Goal: Task Accomplishment & Management: Manage account settings

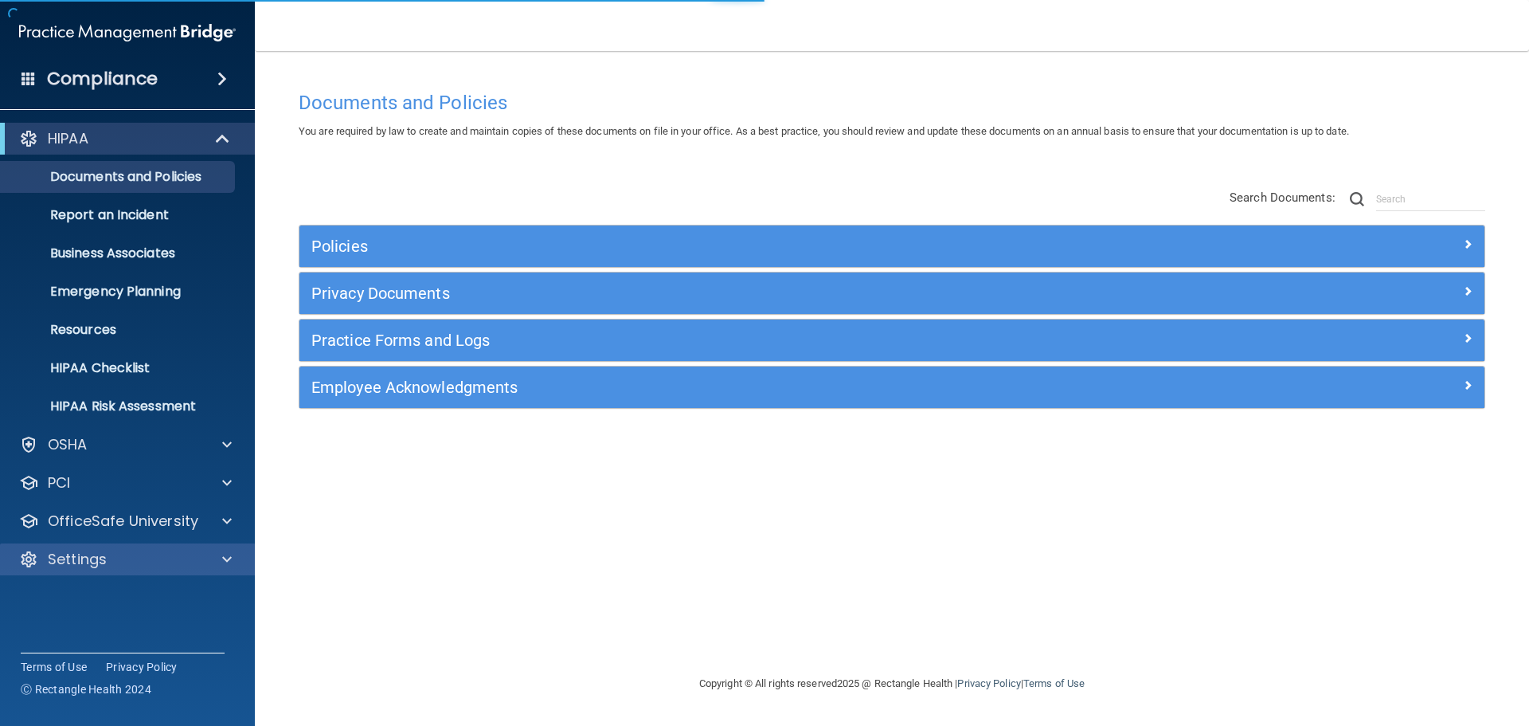
click at [223, 571] on div "Settings" at bounding box center [128, 559] width 256 height 32
click at [220, 565] on div at bounding box center [225, 559] width 40 height 19
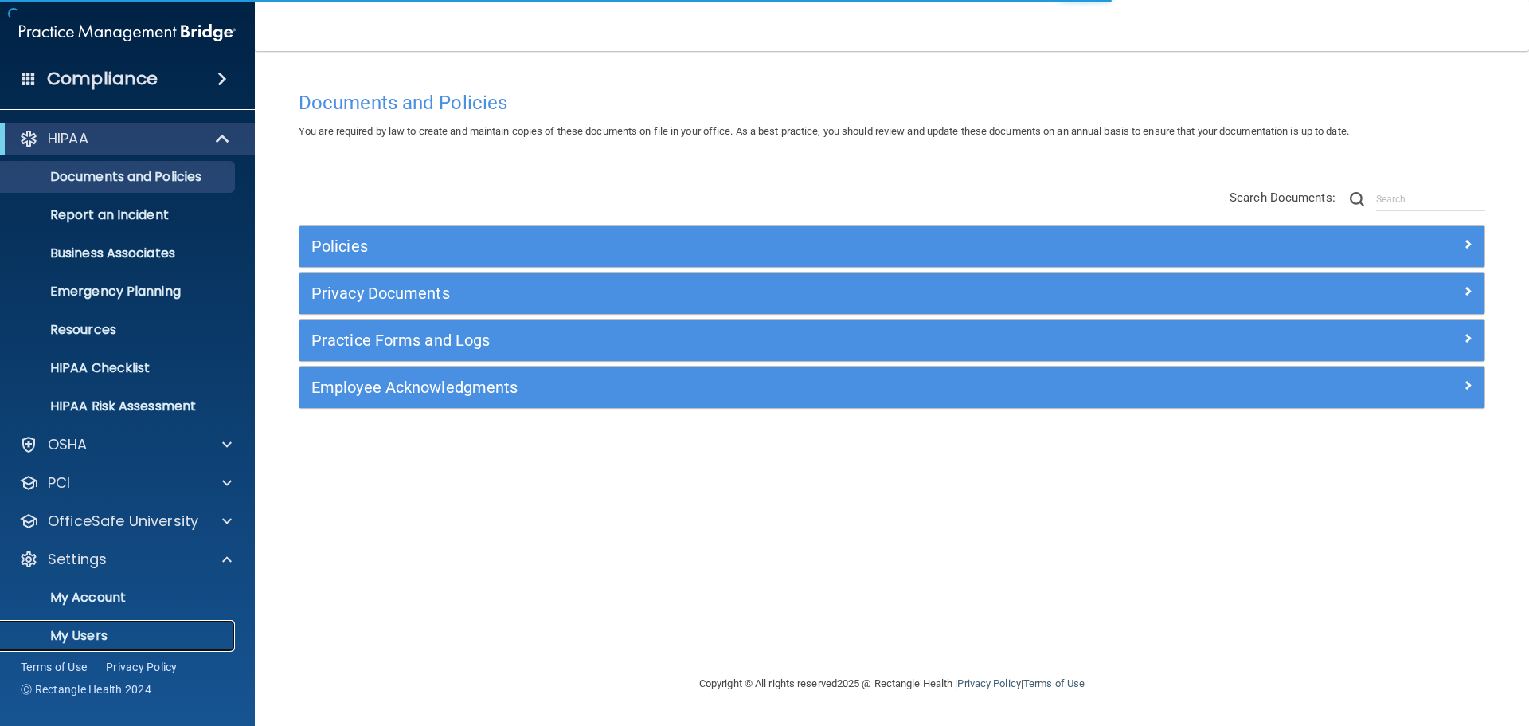
click at [76, 632] on p "My Users" at bounding box center [118, 636] width 217 height 16
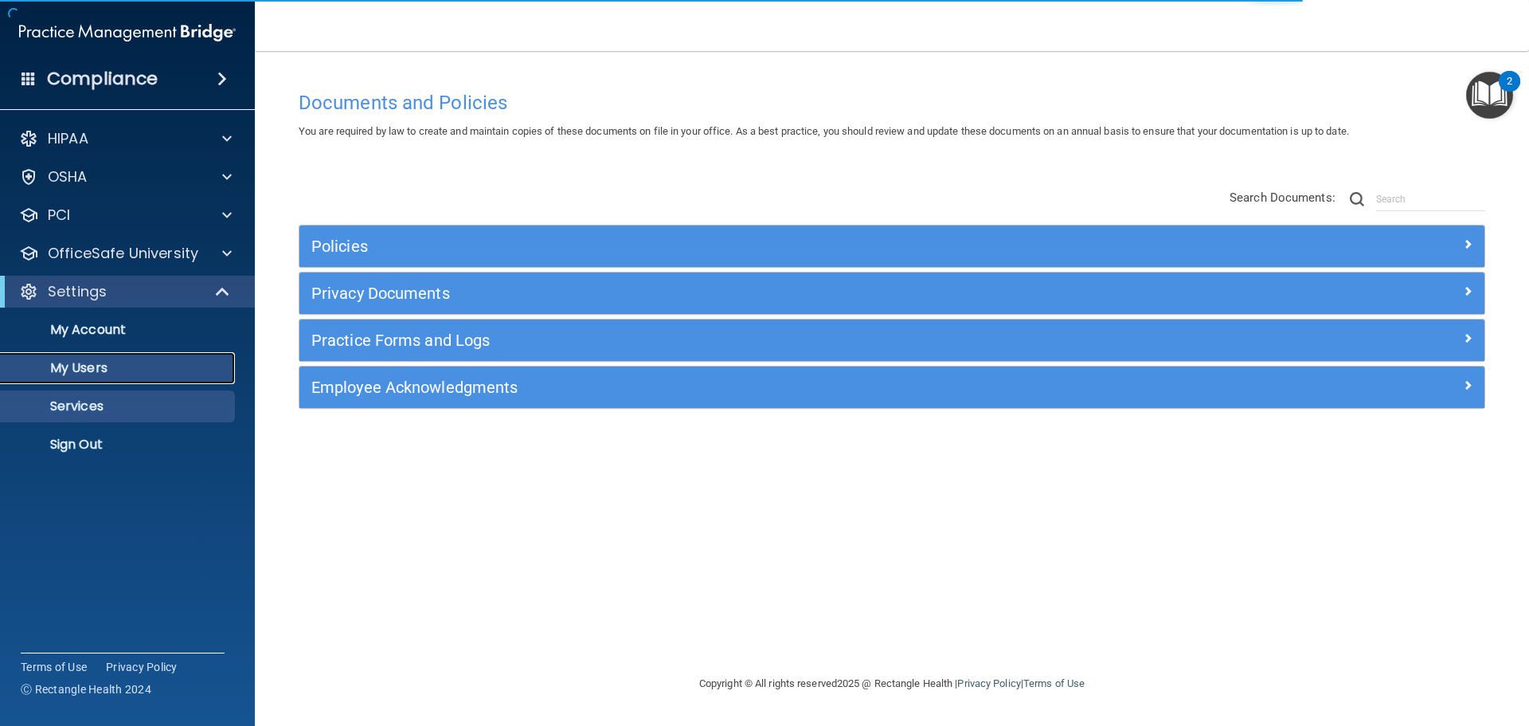
select select "20"
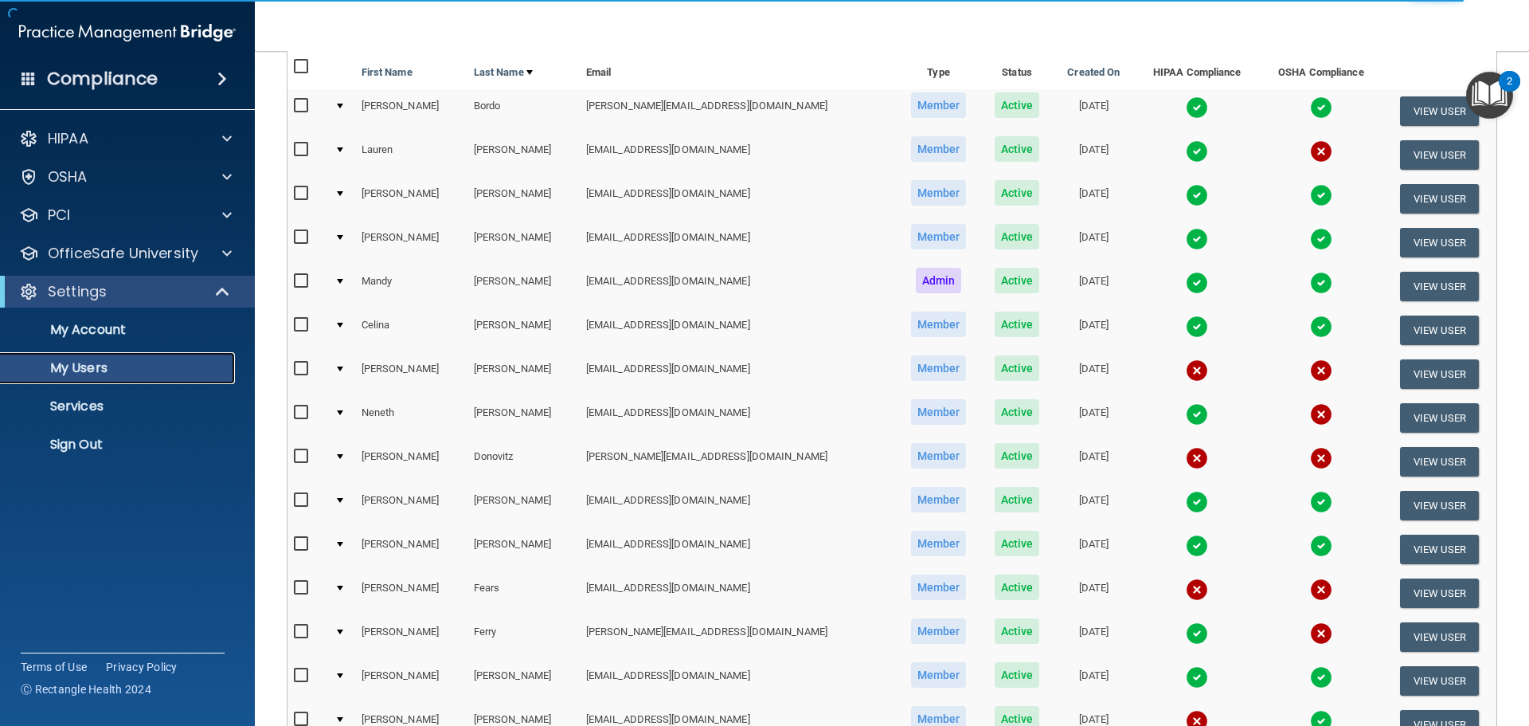
scroll to position [159, 0]
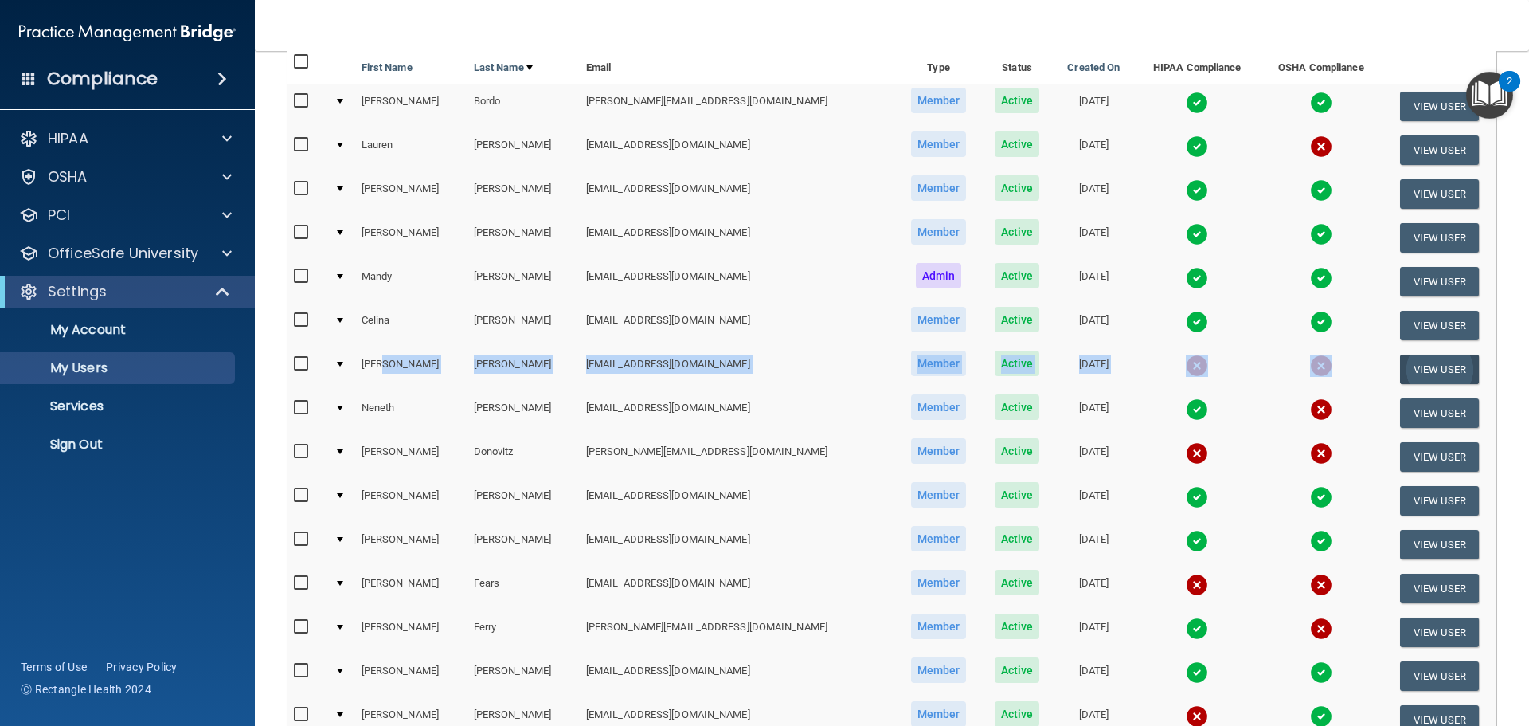
drag, startPoint x: 412, startPoint y: 370, endPoint x: 1402, endPoint y: 355, distance: 990.1
click at [1402, 355] on tr "Amy Dean zod93@yahoo.com Member Active 05/21/2024 View User" at bounding box center [892, 369] width 1209 height 44
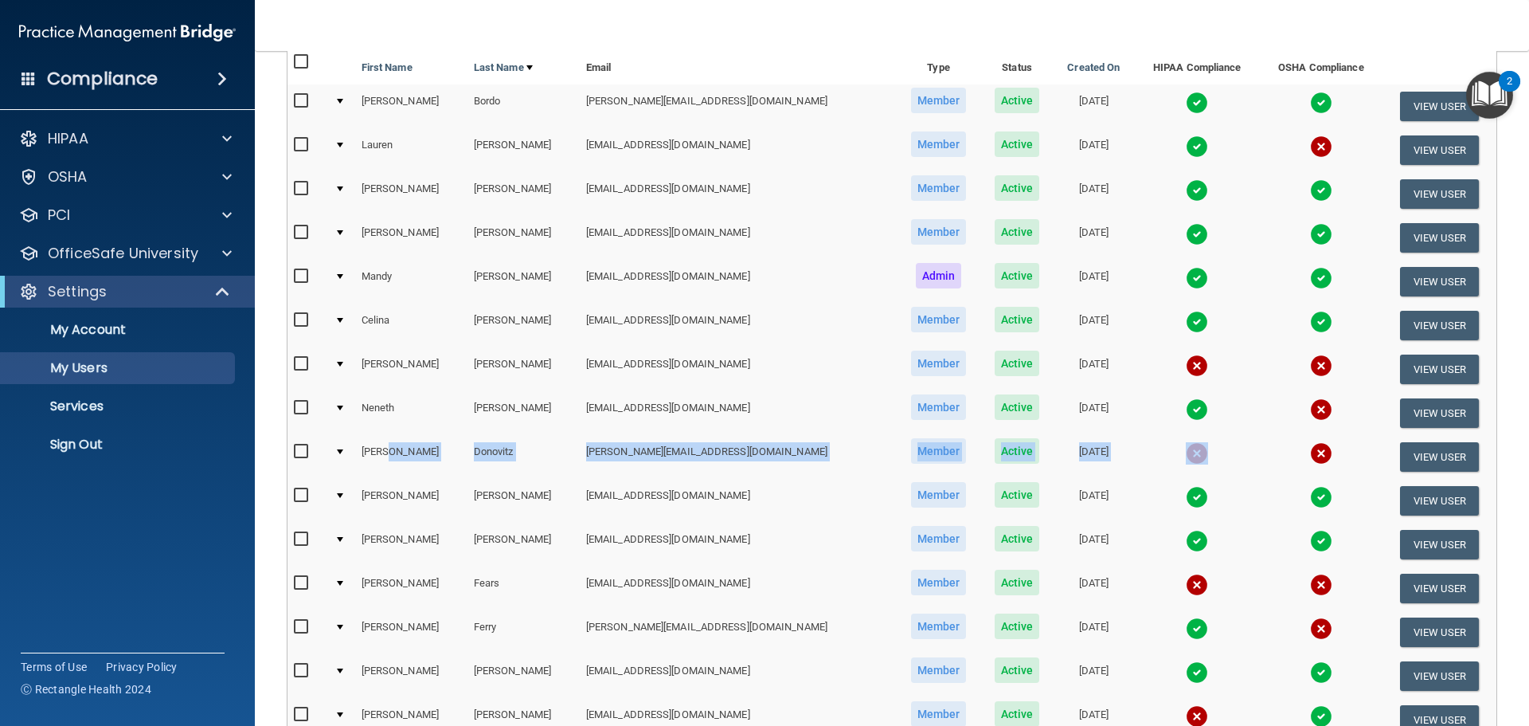
drag, startPoint x: 432, startPoint y: 462, endPoint x: 1236, endPoint y: 435, distance: 804.0
click at [1232, 435] on tr "Gary Donovitz gary@donovitz.com Member Active 09/15/2023 View User" at bounding box center [892, 457] width 1209 height 44
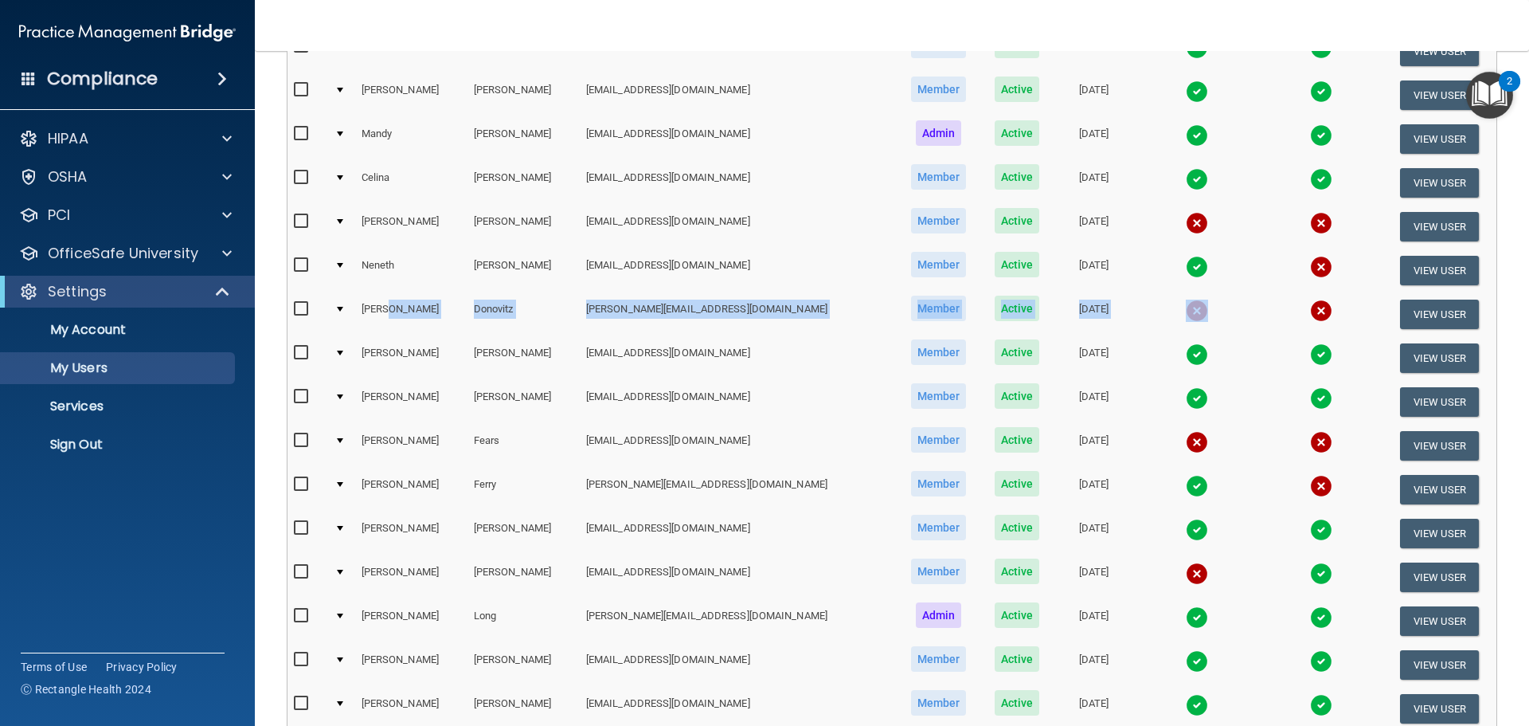
scroll to position [319, 0]
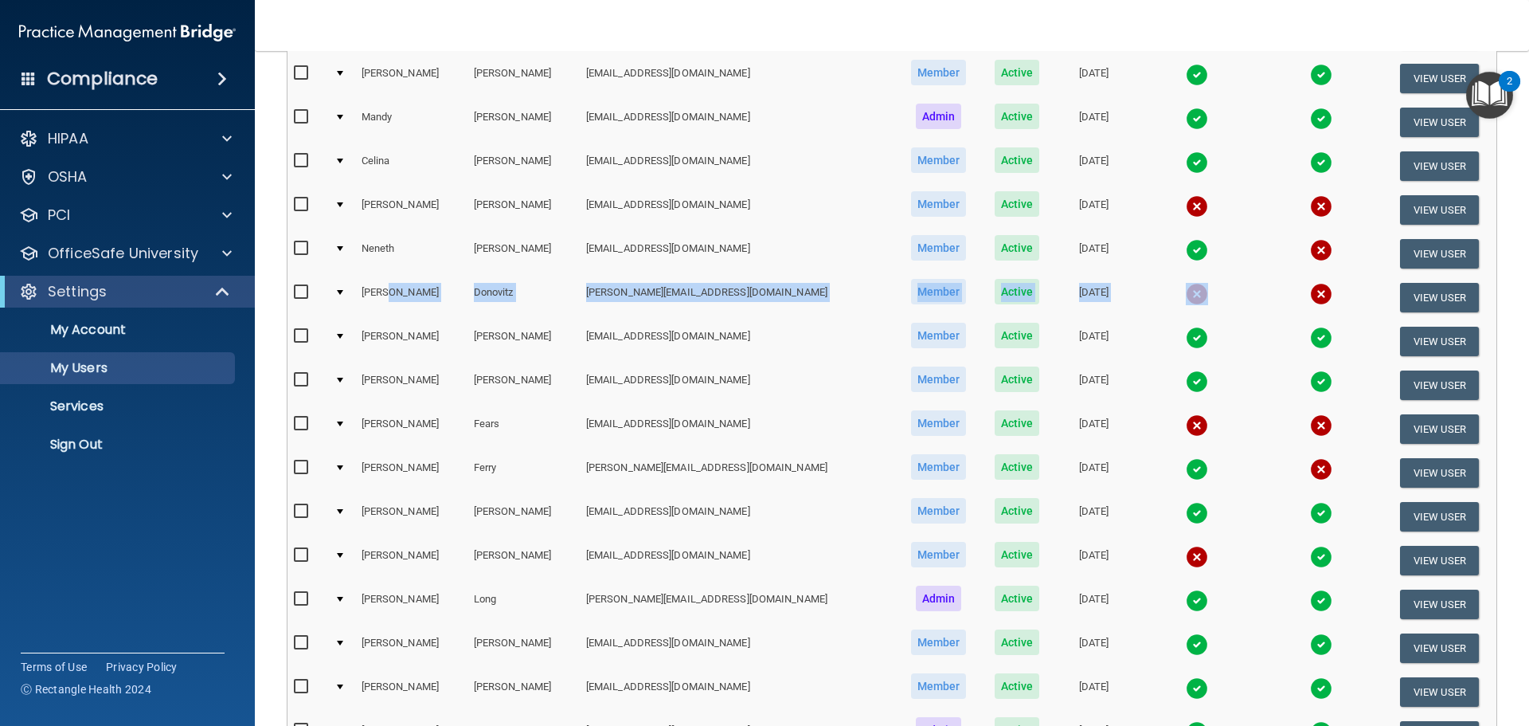
drag, startPoint x: 1138, startPoint y: 401, endPoint x: 1281, endPoint y: 415, distance: 143.2
click at [1281, 415] on tr "Kelli Fears lkfears@gmail.com Member Active 06/25/2024 View User" at bounding box center [892, 429] width 1209 height 44
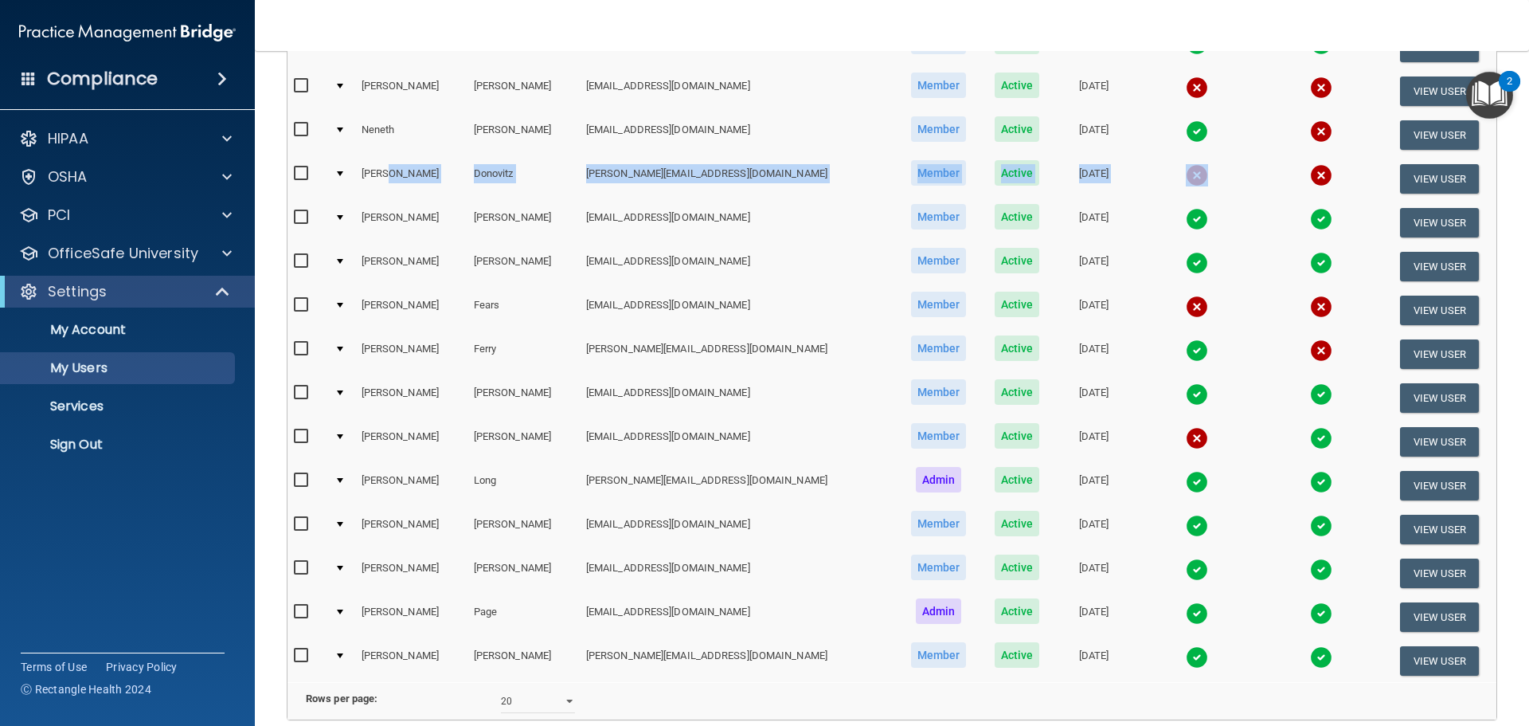
scroll to position [593, 0]
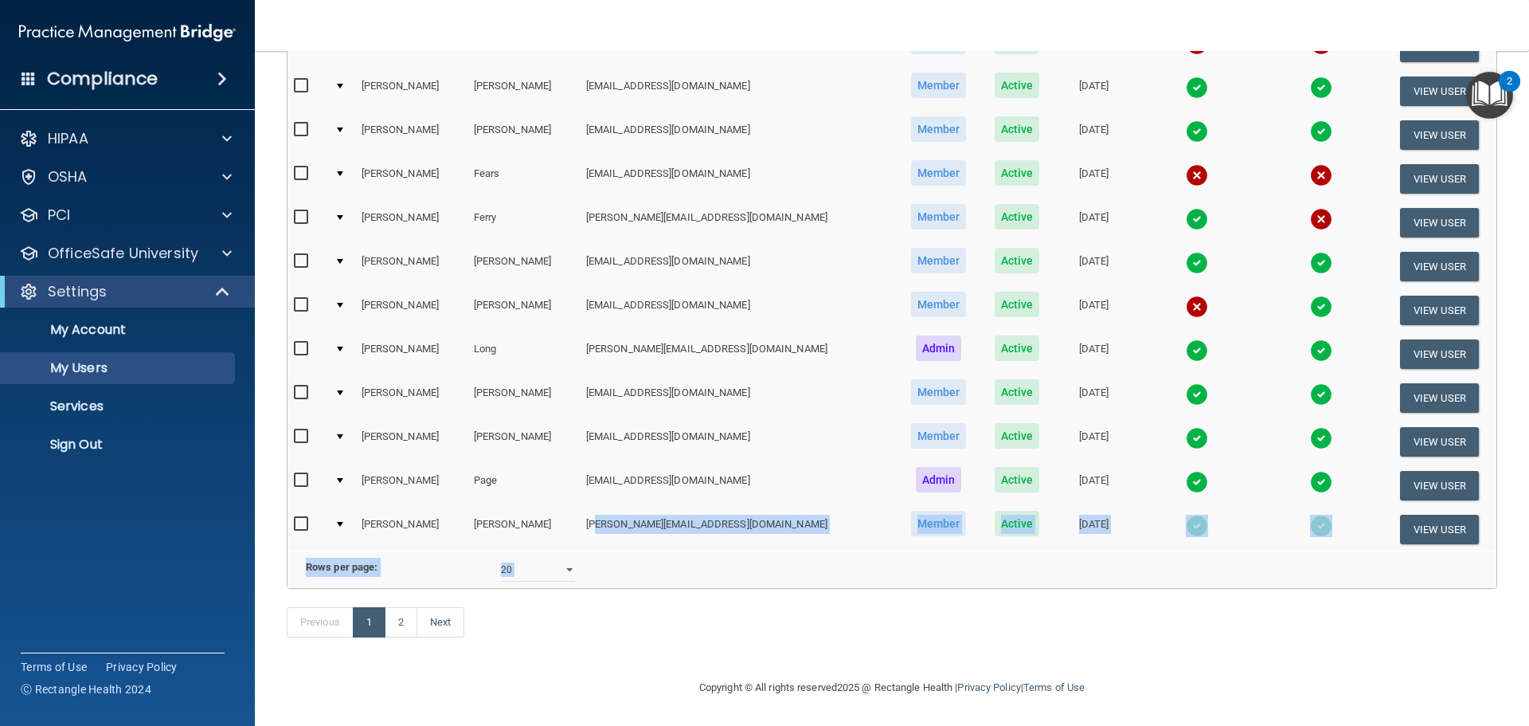
drag, startPoint x: 417, startPoint y: 601, endPoint x: 617, endPoint y: 524, distance: 214.3
click at [597, 491] on div "The following people have access to your PCIHIPAA Practice Portal Resend Invite…" at bounding box center [892, 127] width 1211 height 1070
click at [405, 617] on link "2" at bounding box center [401, 622] width 33 height 30
select select "20"
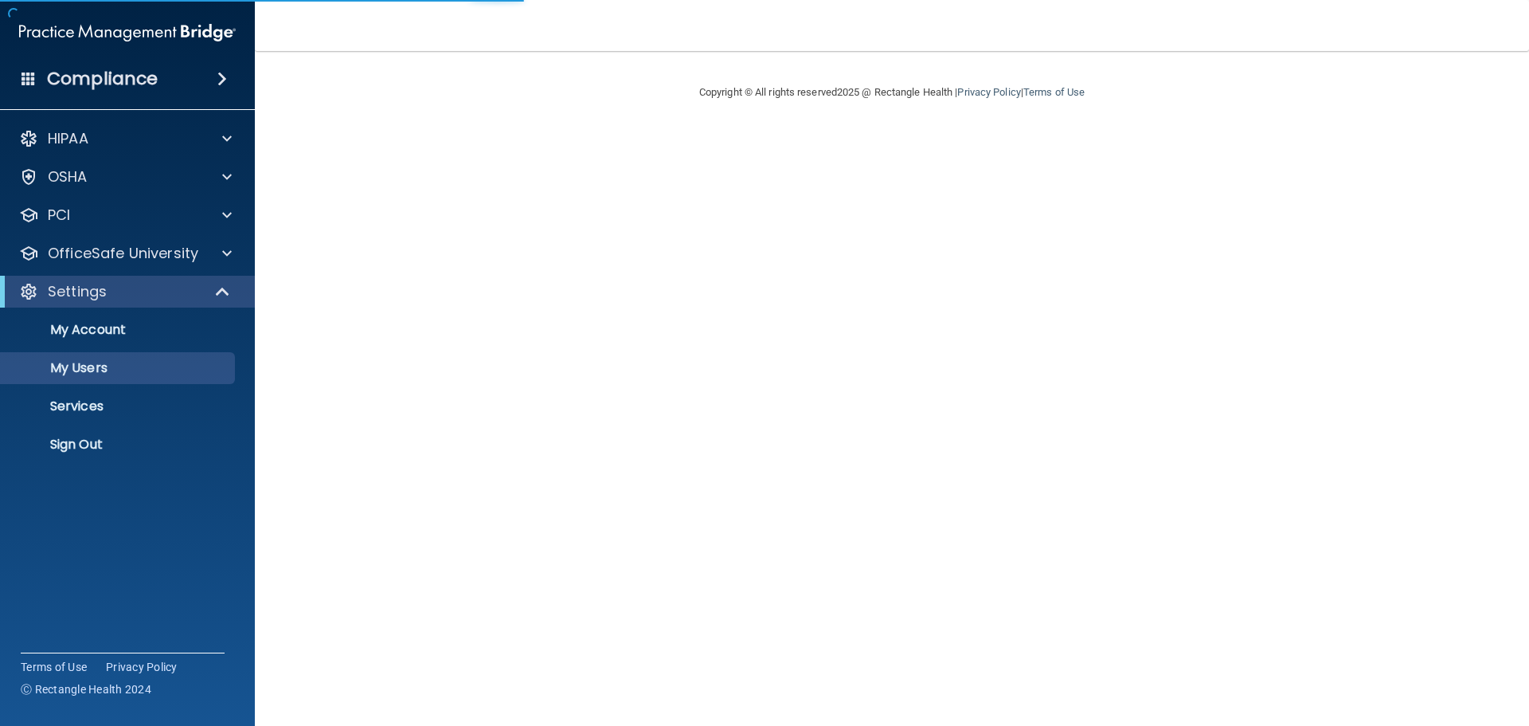
select select "20"
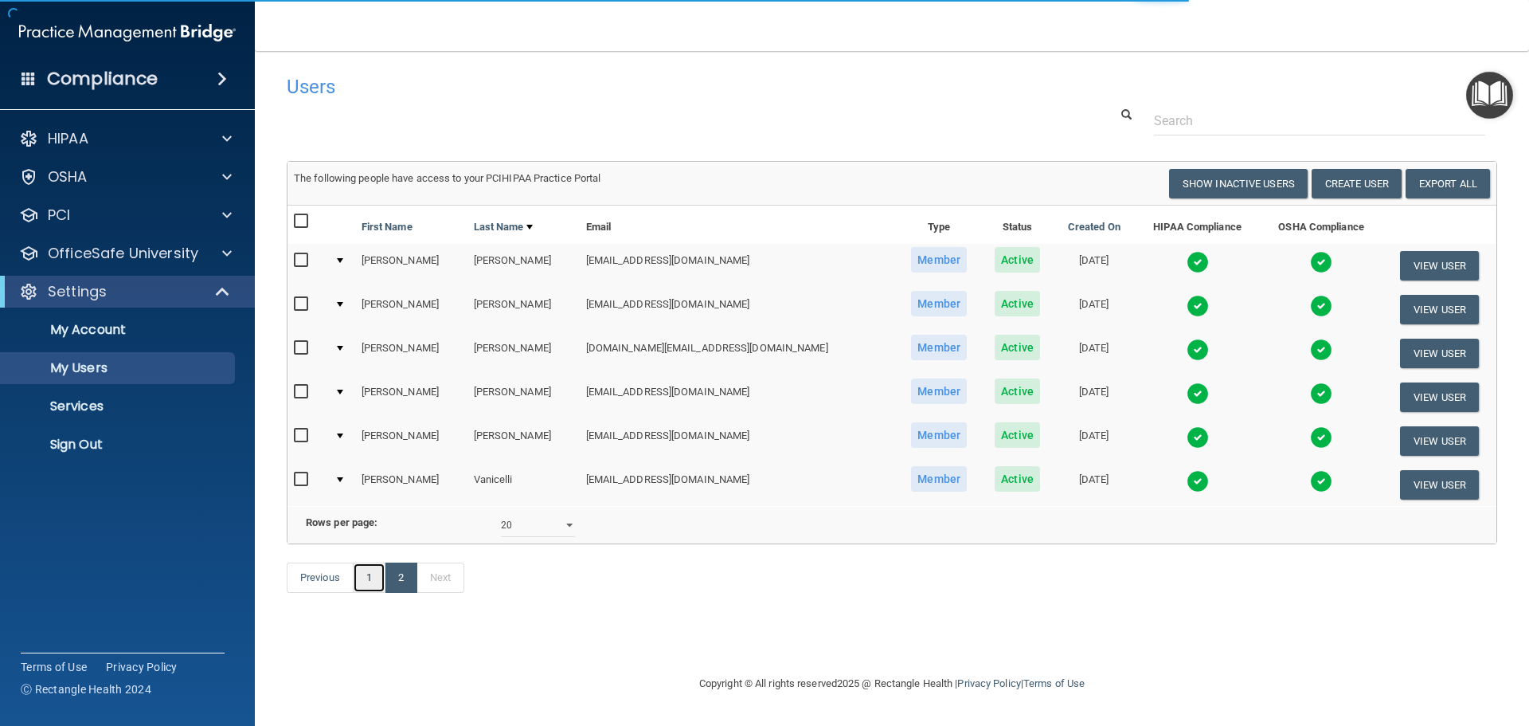
click at [368, 593] on link "1" at bounding box center [369, 577] width 33 height 30
select select "20"
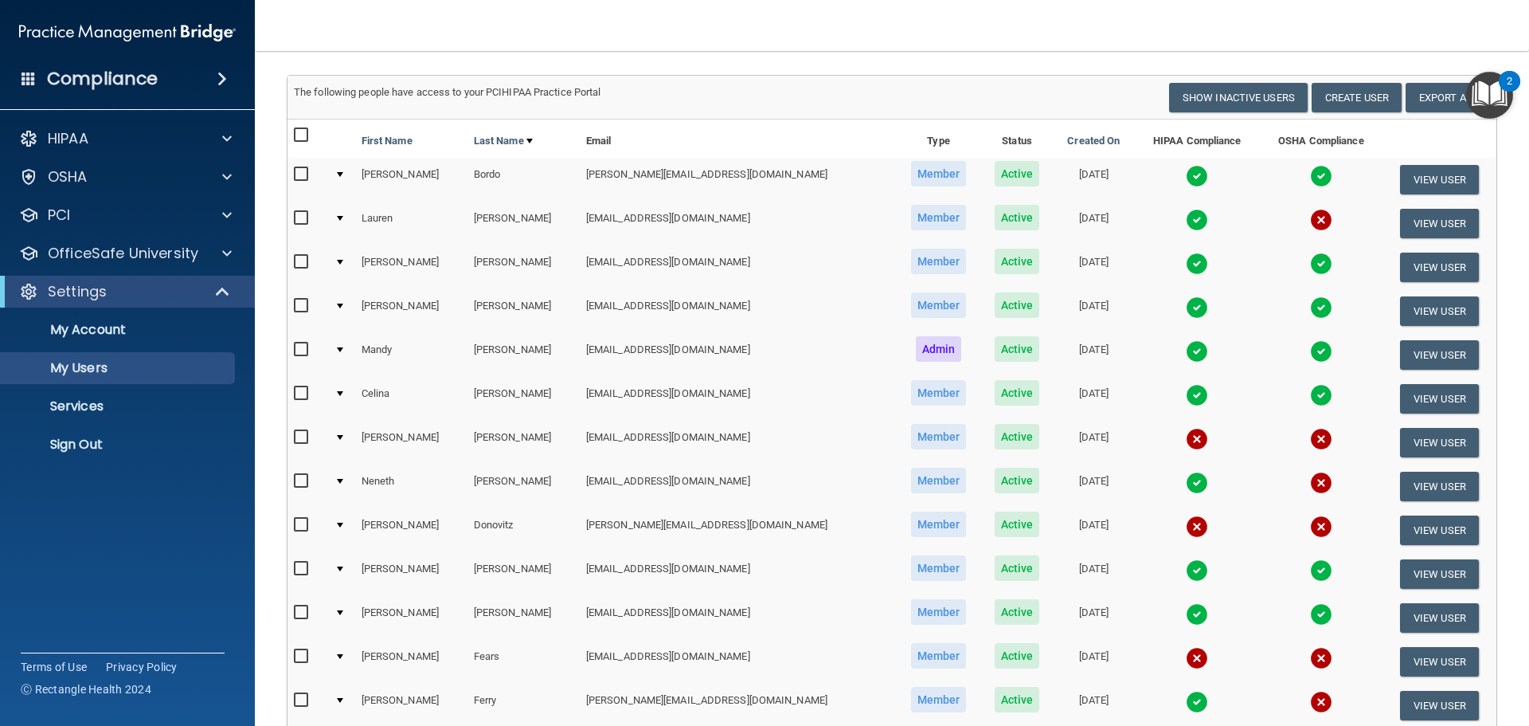
scroll to position [80, 0]
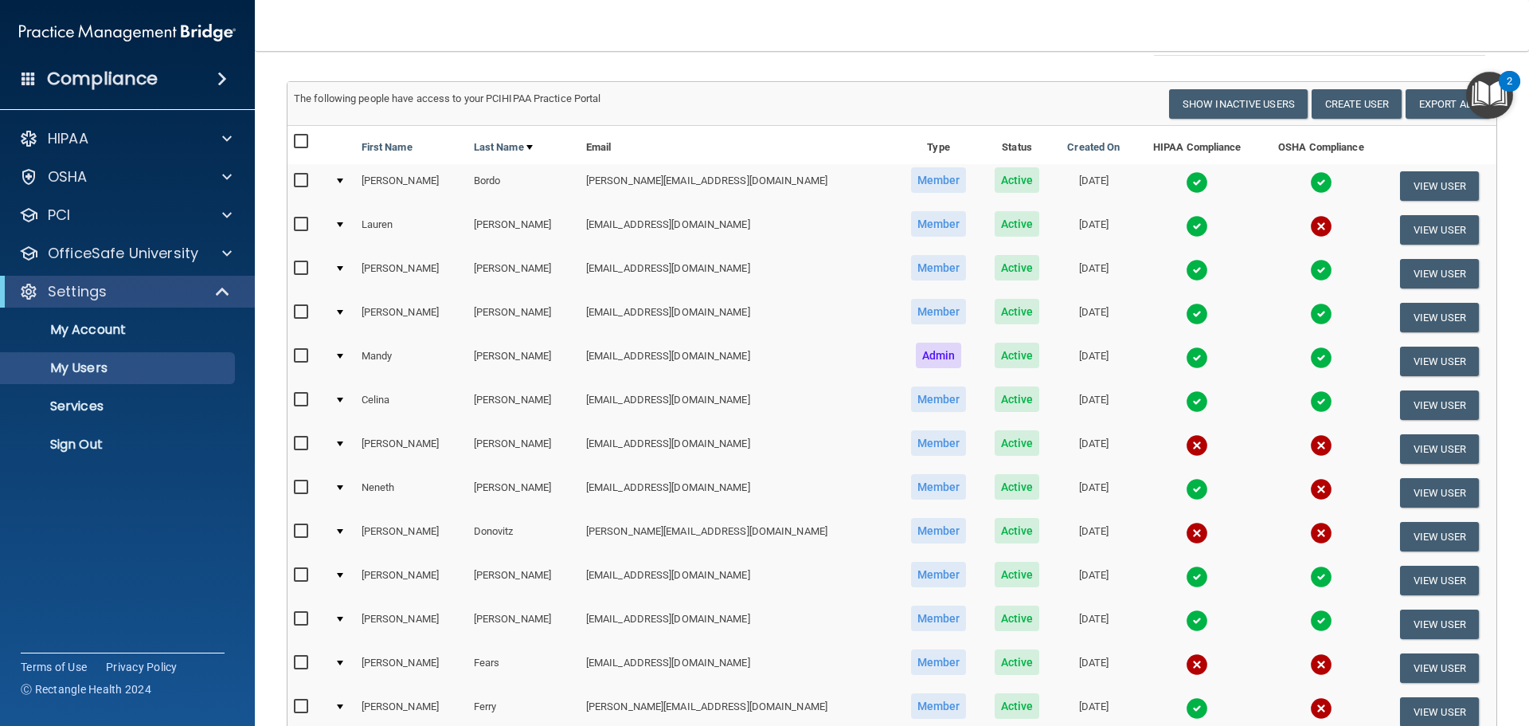
click at [1310, 225] on img at bounding box center [1321, 226] width 22 height 22
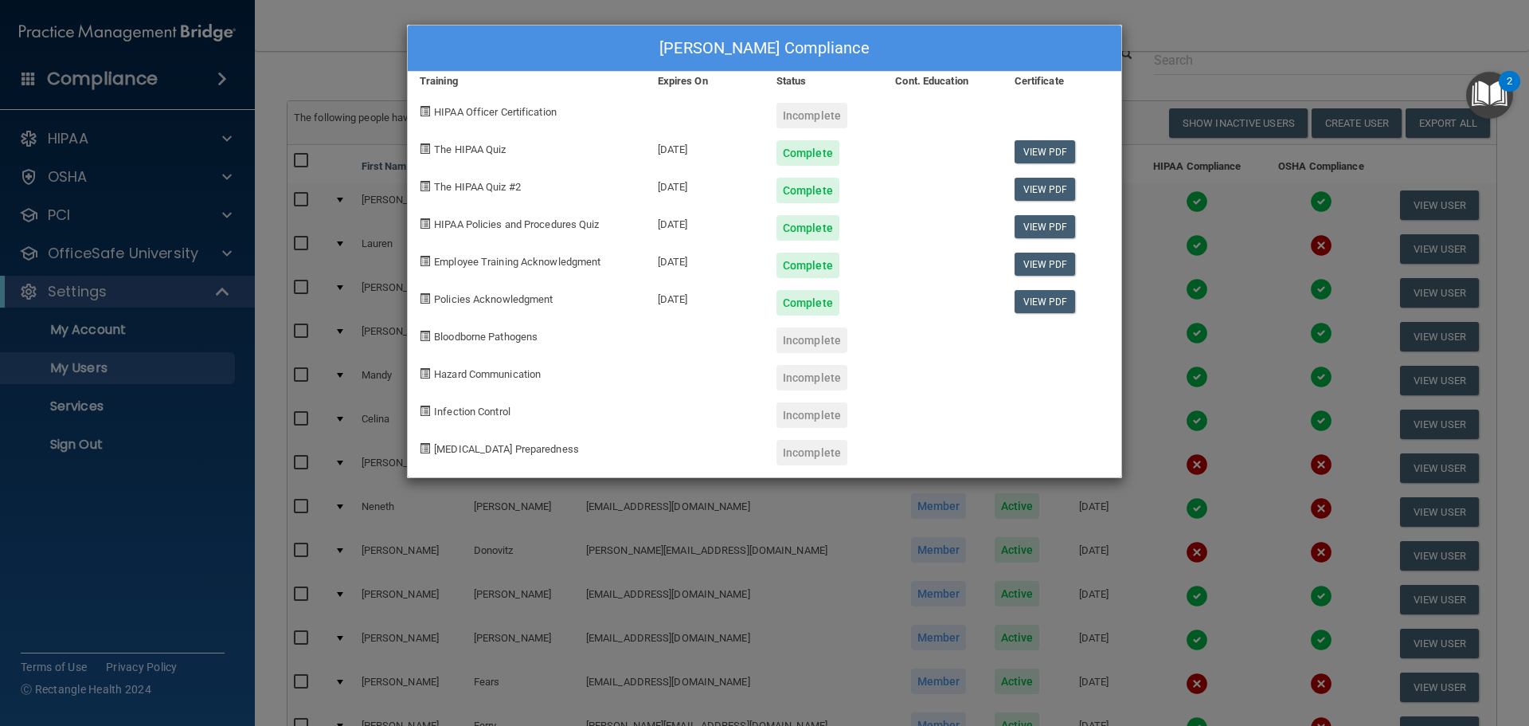
click at [1211, 58] on div "[PERSON_NAME] Compliance Training Expires On Status Cont. Education Certificate…" at bounding box center [764, 363] width 1529 height 726
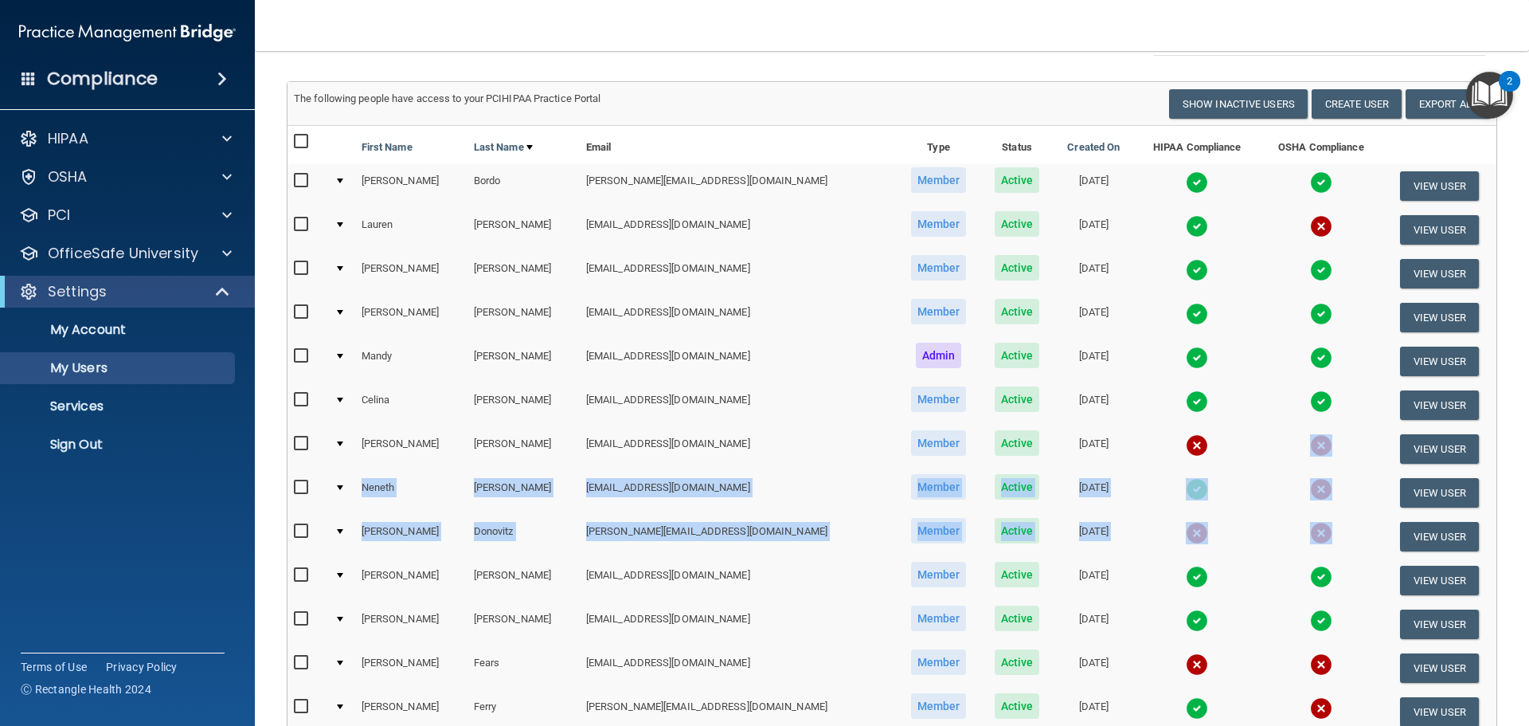
drag, startPoint x: 1240, startPoint y: 444, endPoint x: 1402, endPoint y: 511, distance: 175.0
click at [1370, 524] on table "First Name Last Name Email Type Status Created On HIPAA Compliance OSHA Complia…" at bounding box center [892, 582] width 1209 height 913
